Goal: Task Accomplishment & Management: Use online tool/utility

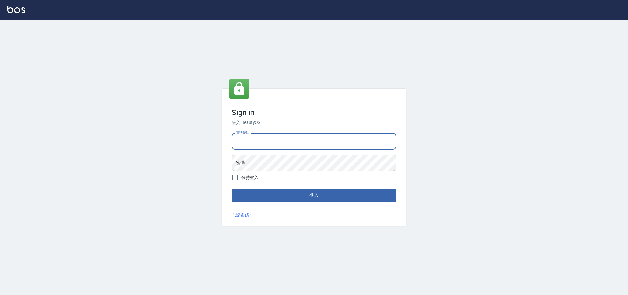
click at [317, 144] on input "電話號碼" at bounding box center [314, 141] width 164 height 17
type input "0225158181"
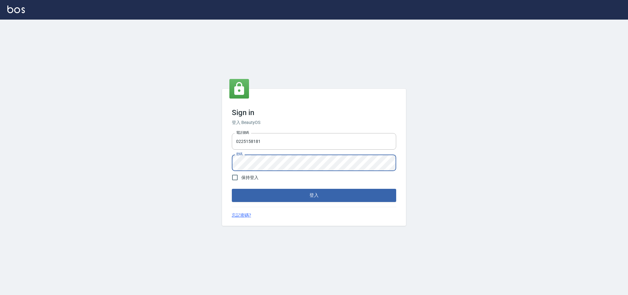
click at [232, 189] on button "登入" at bounding box center [314, 195] width 164 height 13
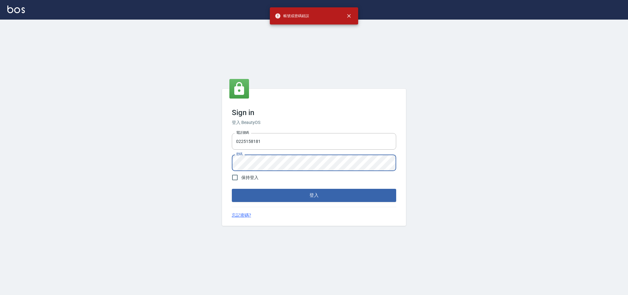
click at [281, 176] on form "電話號碼 [PHONE_NUMBER] 電話號碼 密碼 密碼 保持登入 登入" at bounding box center [314, 166] width 164 height 71
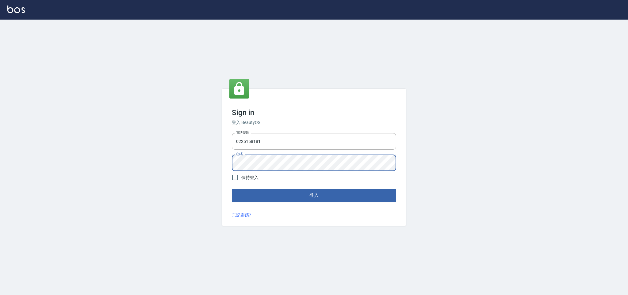
click at [214, 173] on div "Sign in 登入 BeautyOS 電話號碼 [PHONE_NUMBER] 電話號碼 密碼 密碼 保持登入 登入 忘記密碼?" at bounding box center [314, 158] width 628 height 276
click at [232, 189] on button "登入" at bounding box center [314, 195] width 164 height 13
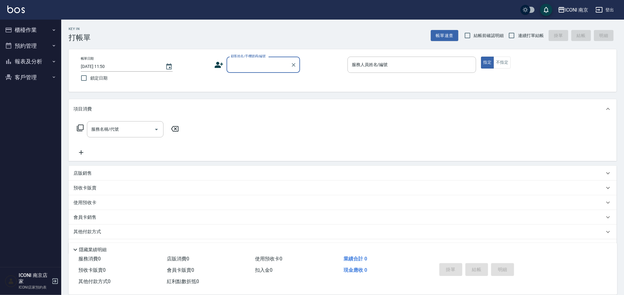
click at [27, 34] on button "櫃檯作業" at bounding box center [30, 30] width 56 height 16
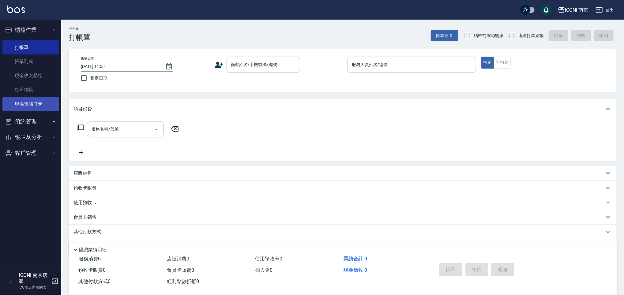
click at [24, 108] on link "現場電腦打卡" at bounding box center [30, 104] width 56 height 14
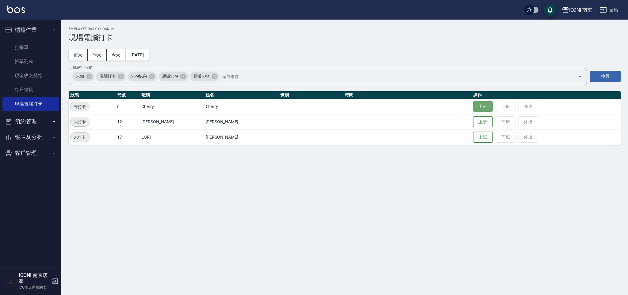
click at [473, 108] on button "上班" at bounding box center [483, 106] width 20 height 11
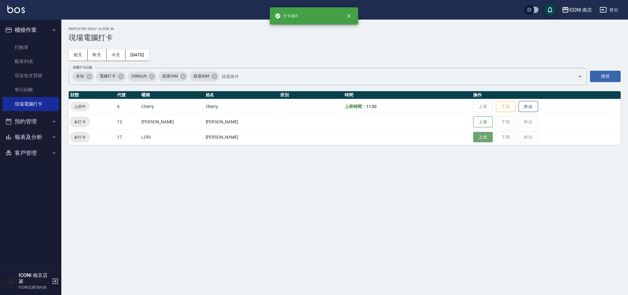
click at [473, 137] on button "上班" at bounding box center [483, 137] width 20 height 11
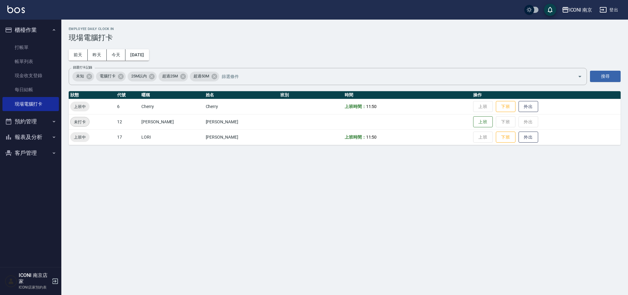
click at [51, 119] on icon "button" at bounding box center [53, 121] width 5 height 5
click at [44, 148] on link "單日預約紀錄" at bounding box center [30, 153] width 56 height 14
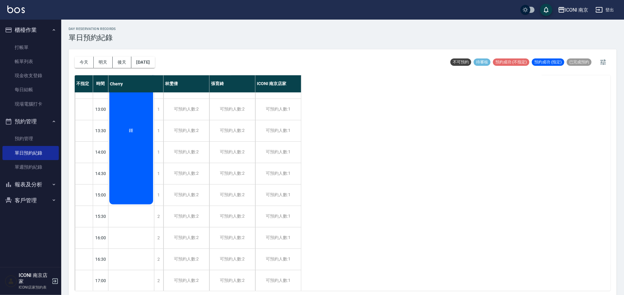
scroll to position [82, 0]
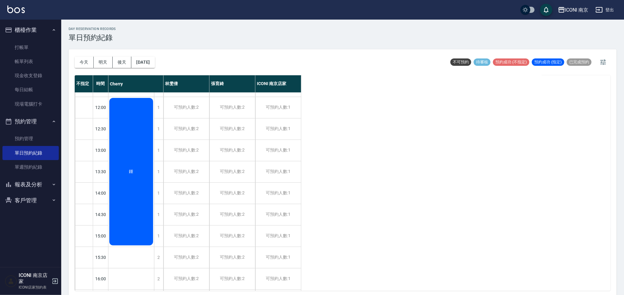
click at [135, 165] on div "鍾" at bounding box center [131, 172] width 46 height 150
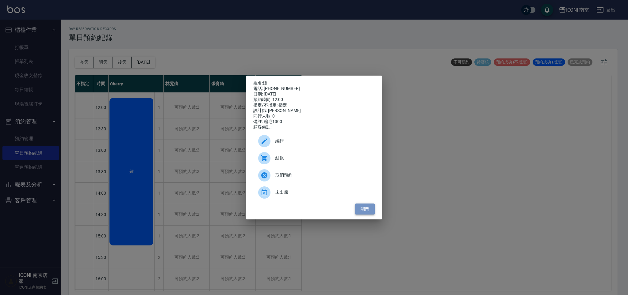
click at [364, 212] on button "關閉" at bounding box center [365, 209] width 20 height 11
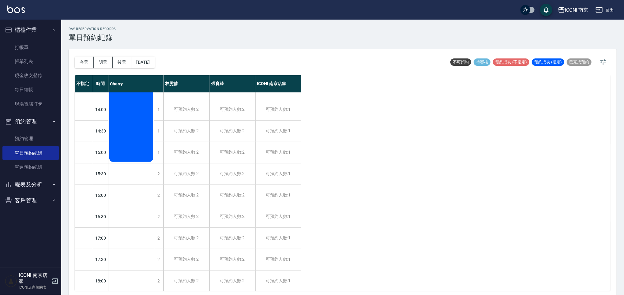
scroll to position [0, 0]
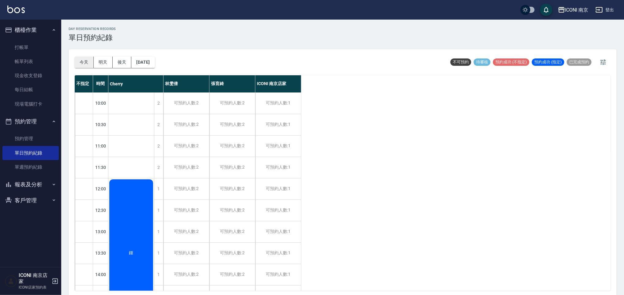
click at [89, 63] on button "今天" at bounding box center [84, 62] width 19 height 11
click at [105, 60] on button "明天" at bounding box center [103, 62] width 19 height 11
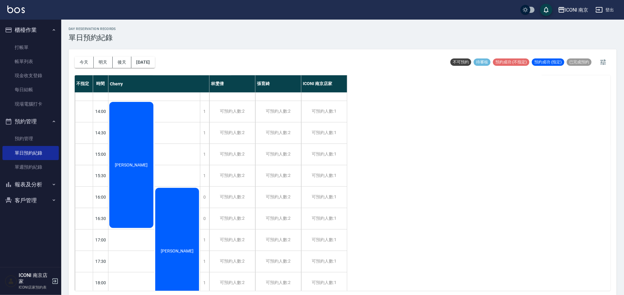
scroll to position [123, 0]
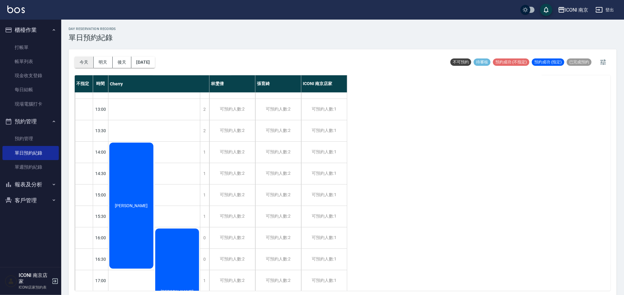
click at [84, 63] on button "今天" at bounding box center [84, 62] width 19 height 11
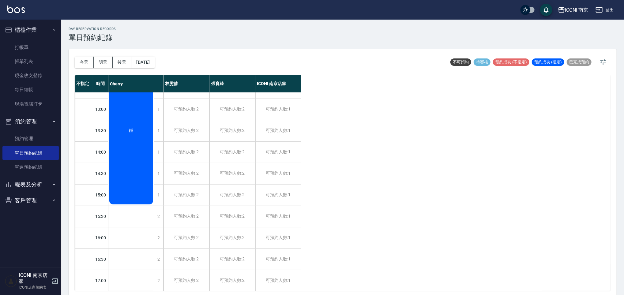
click at [148, 143] on div "鍾" at bounding box center [131, 131] width 46 height 150
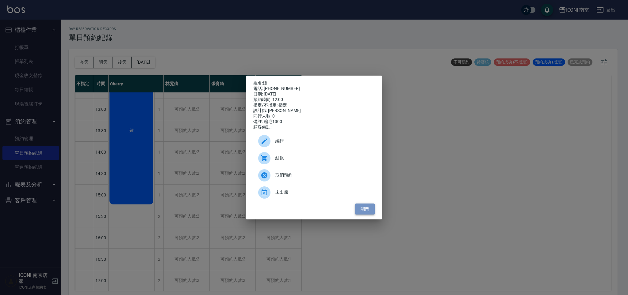
click at [363, 214] on button "關閉" at bounding box center [365, 209] width 20 height 11
